Goal: Find specific page/section: Find specific page/section

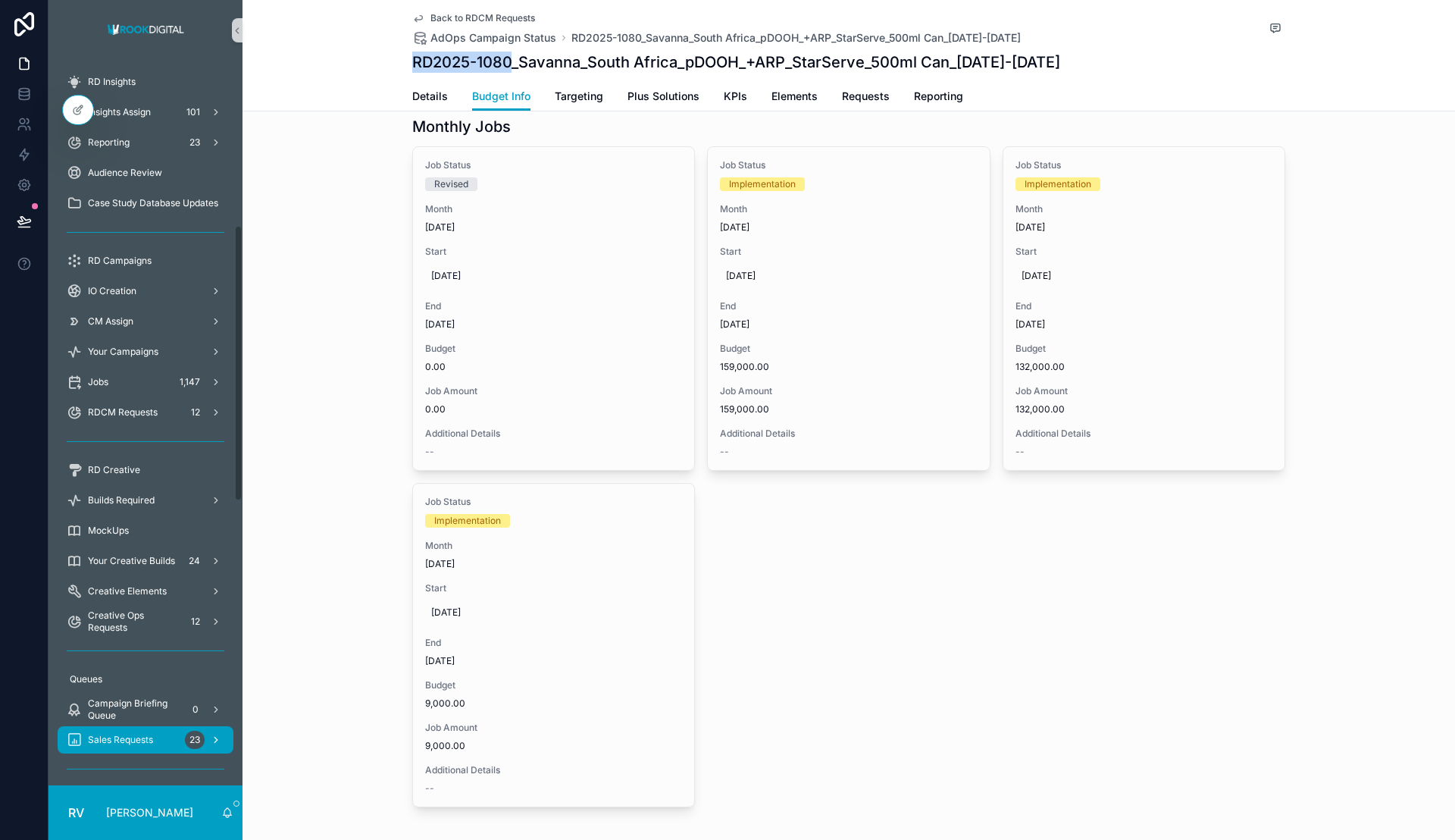
scroll to position [663, 0]
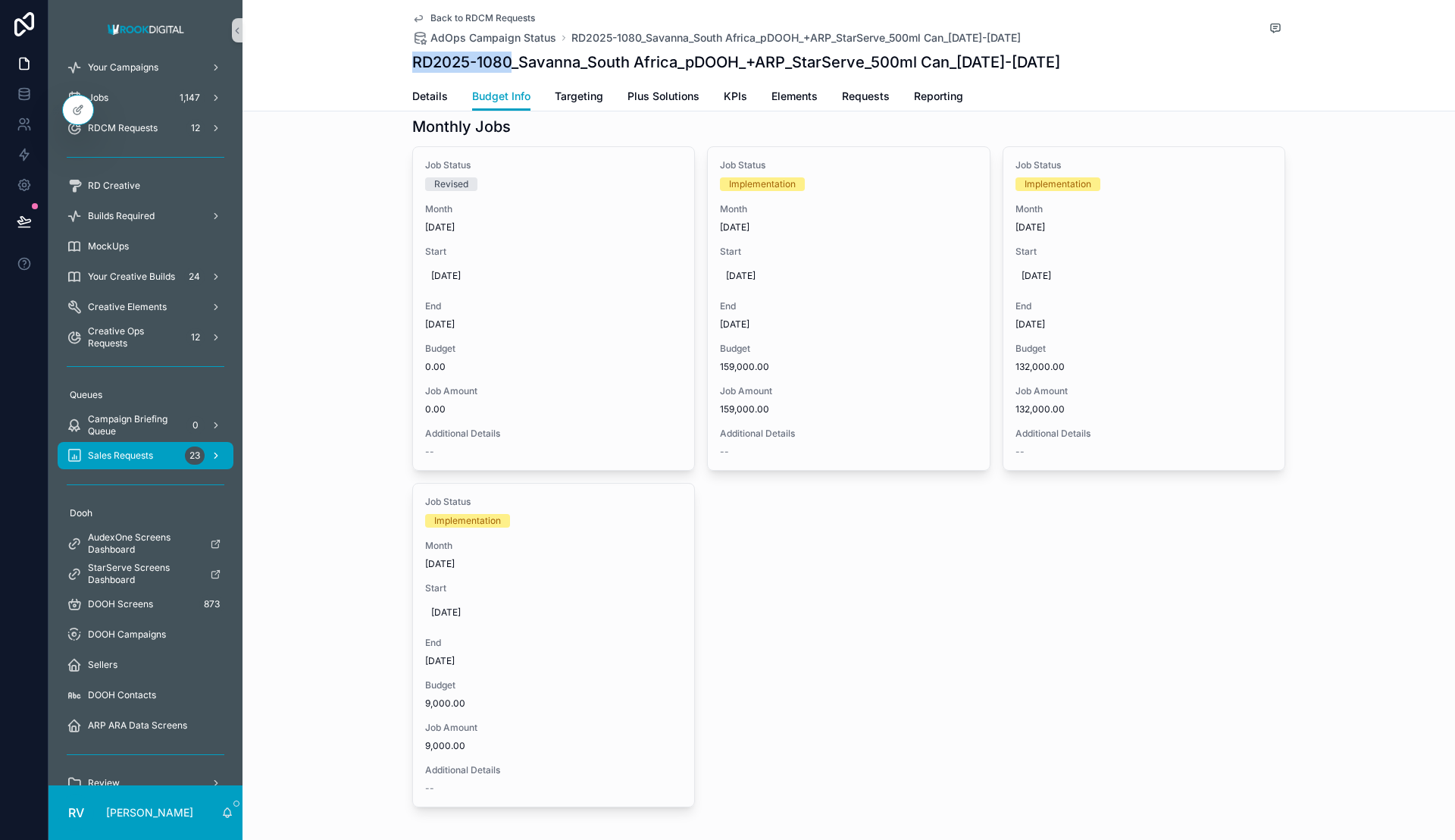
click at [141, 454] on span "Sales Requests" at bounding box center [121, 456] width 66 height 12
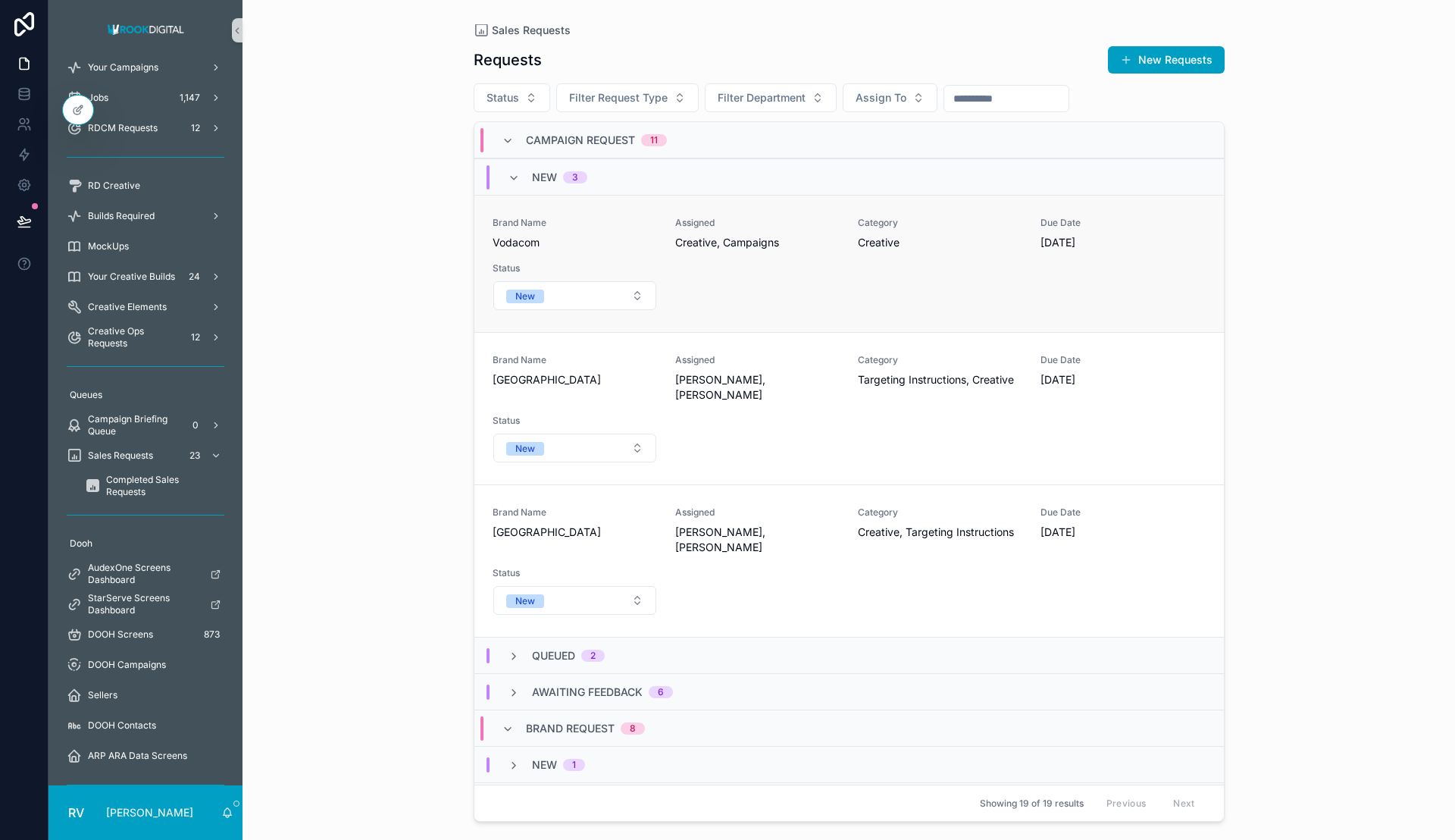
click at [790, 236] on span "Creative, Campaigns" at bounding box center [757, 242] width 164 height 15
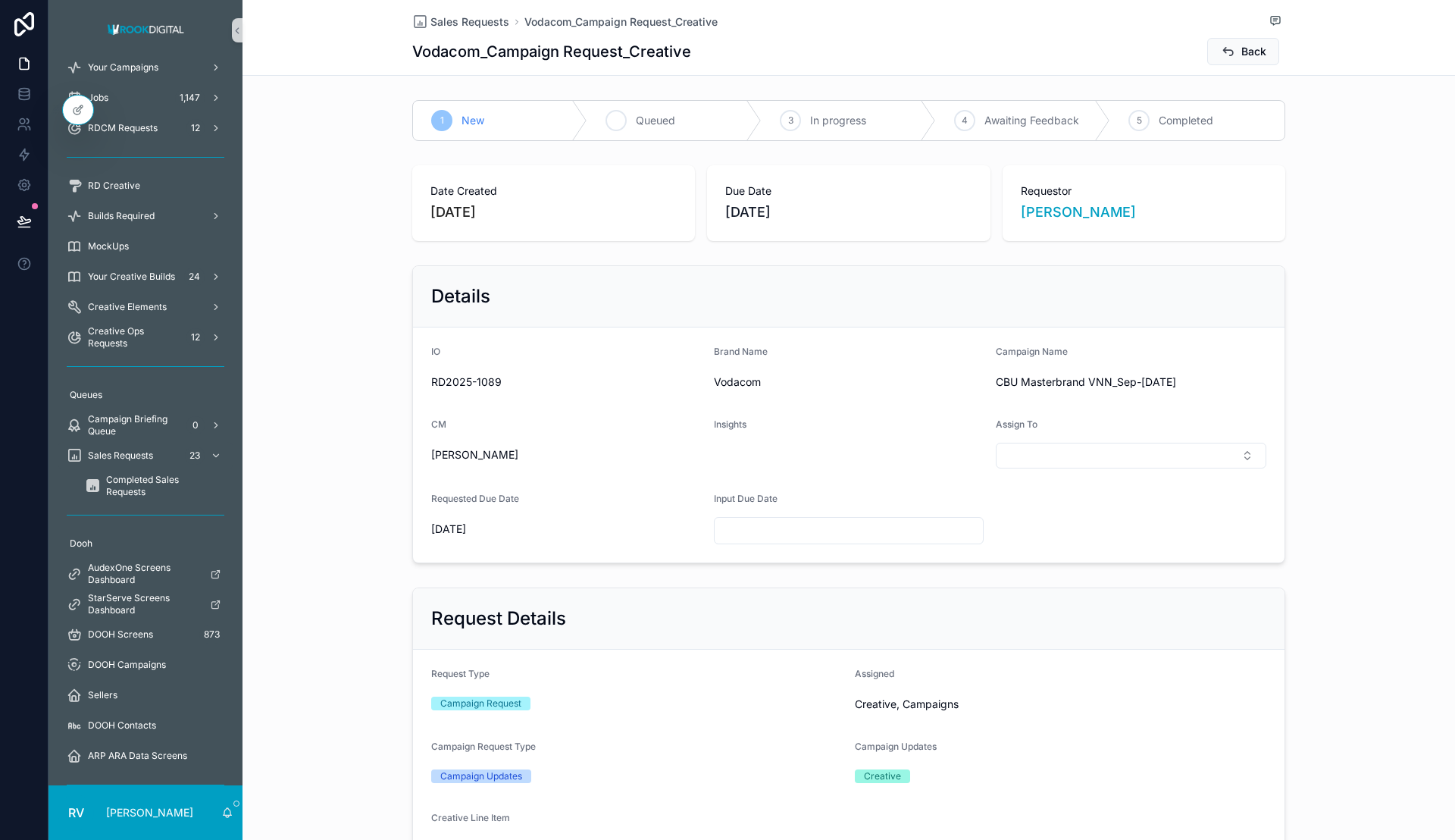
click at [645, 118] on span "Queued" at bounding box center [655, 120] width 39 height 15
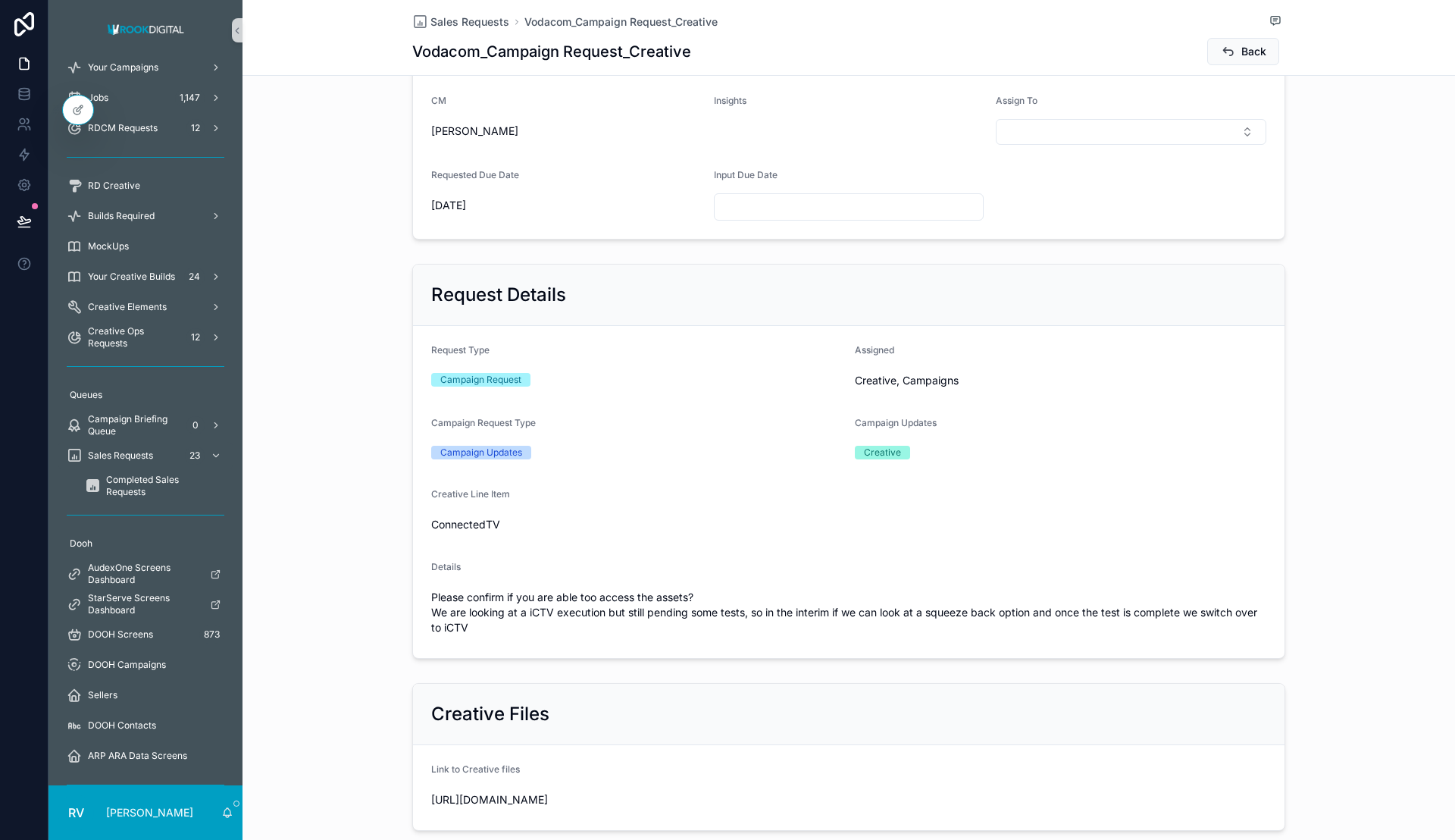
scroll to position [510, 0]
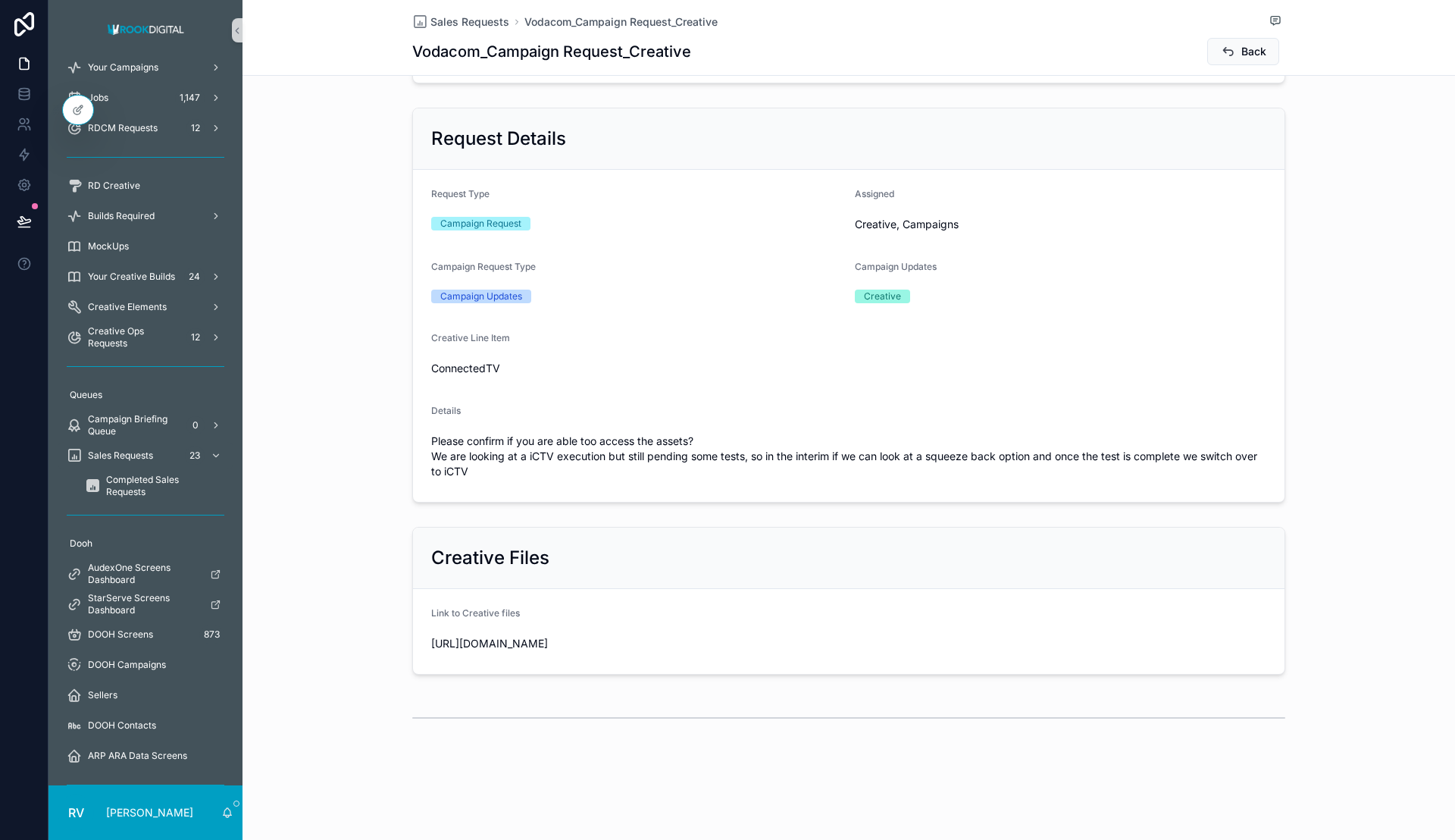
drag, startPoint x: 511, startPoint y: 645, endPoint x: 424, endPoint y: 612, distance: 93.0
click at [431, 636] on span "[URL][DOMAIN_NAME]" at bounding box center [531, 643] width 200 height 15
copy span "[URL][DOMAIN_NAME]"
drag, startPoint x: 424, startPoint y: 613, endPoint x: 513, endPoint y: 640, distance: 93.0
click at [513, 640] on span "[URL][DOMAIN_NAME]" at bounding box center [531, 643] width 200 height 15
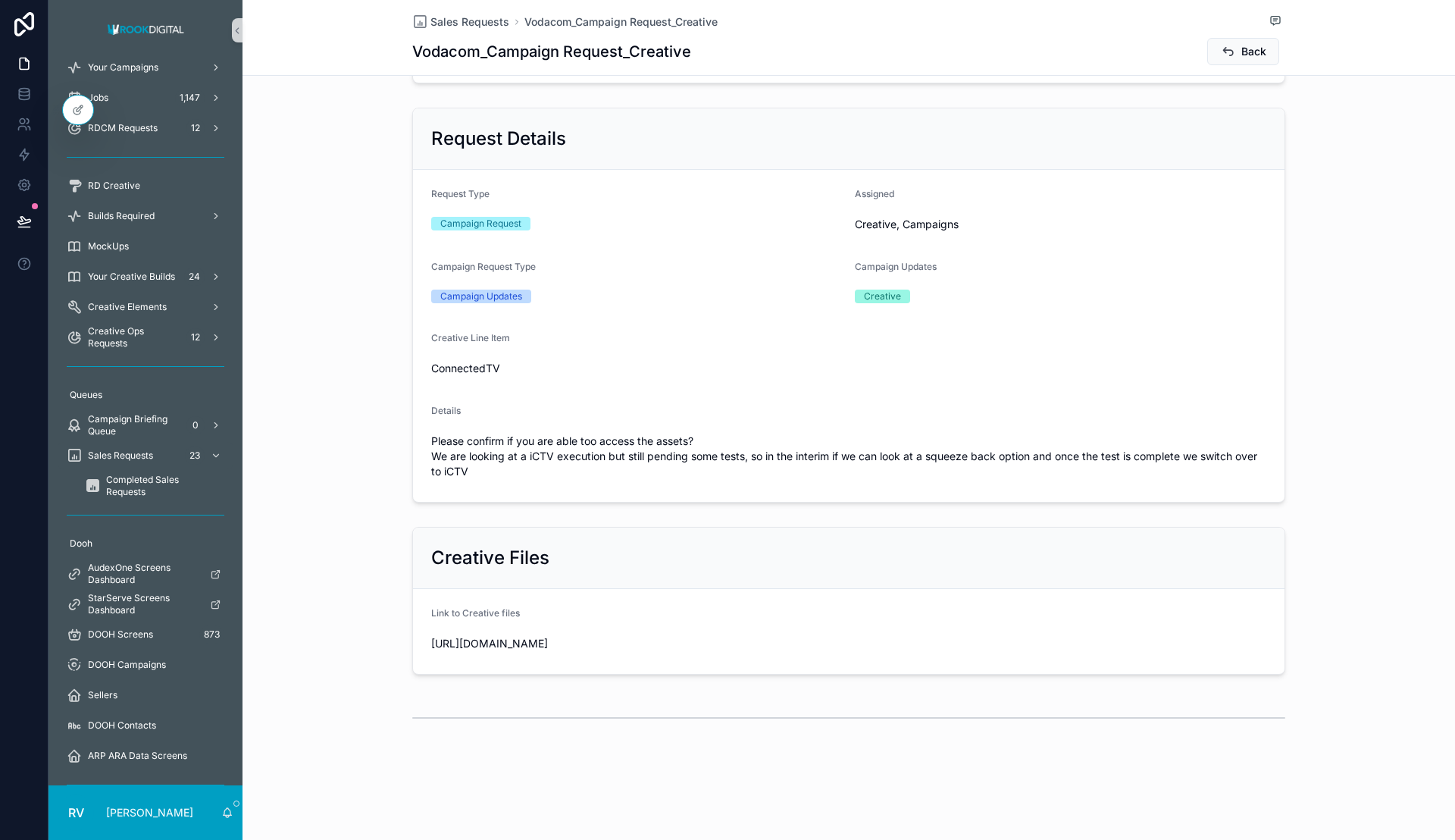
copy span "[URL][DOMAIN_NAME]"
